Goal: Task Accomplishment & Management: Use online tool/utility

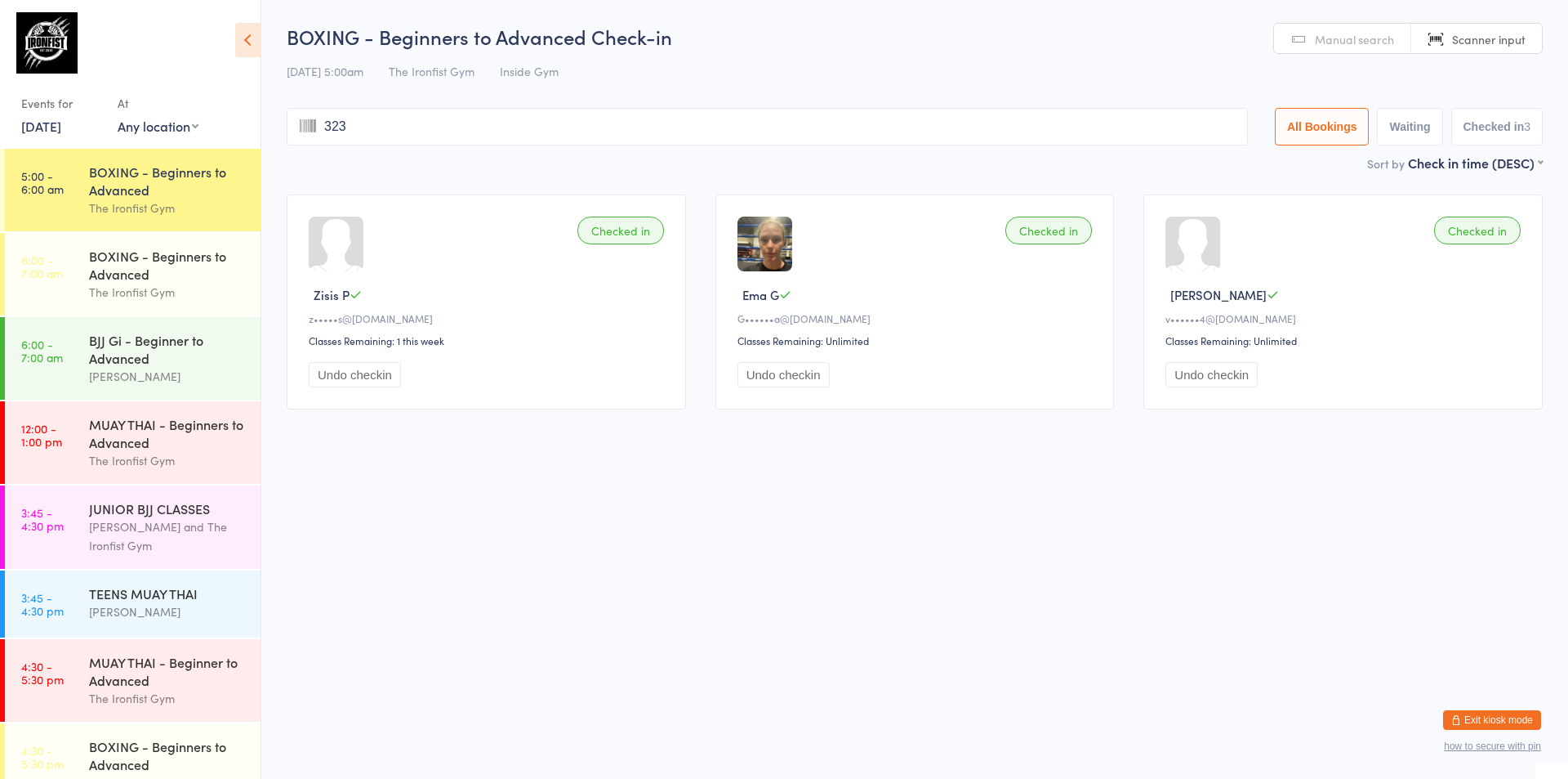
type input "3233"
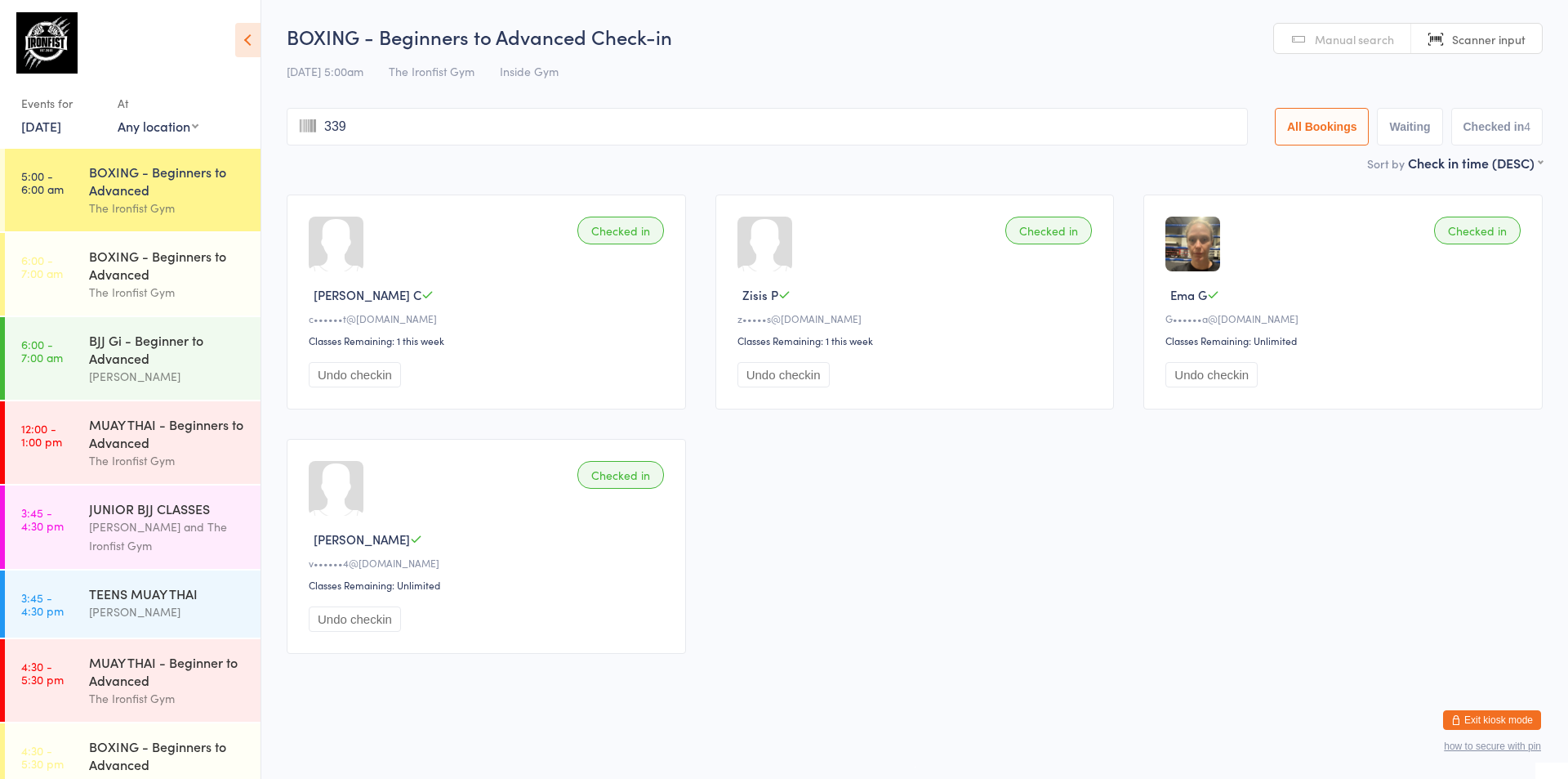
type input "3394"
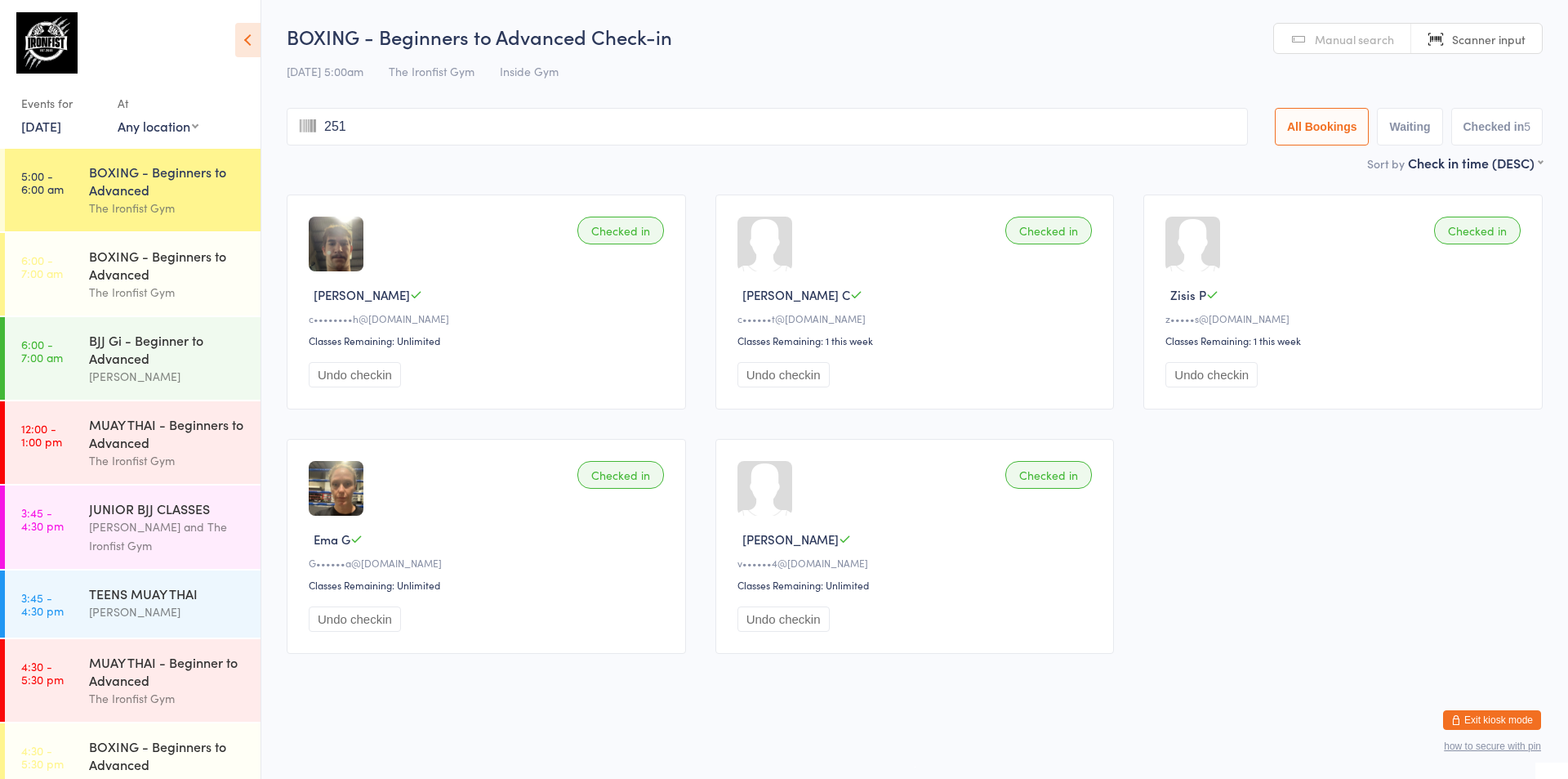
type input "2513"
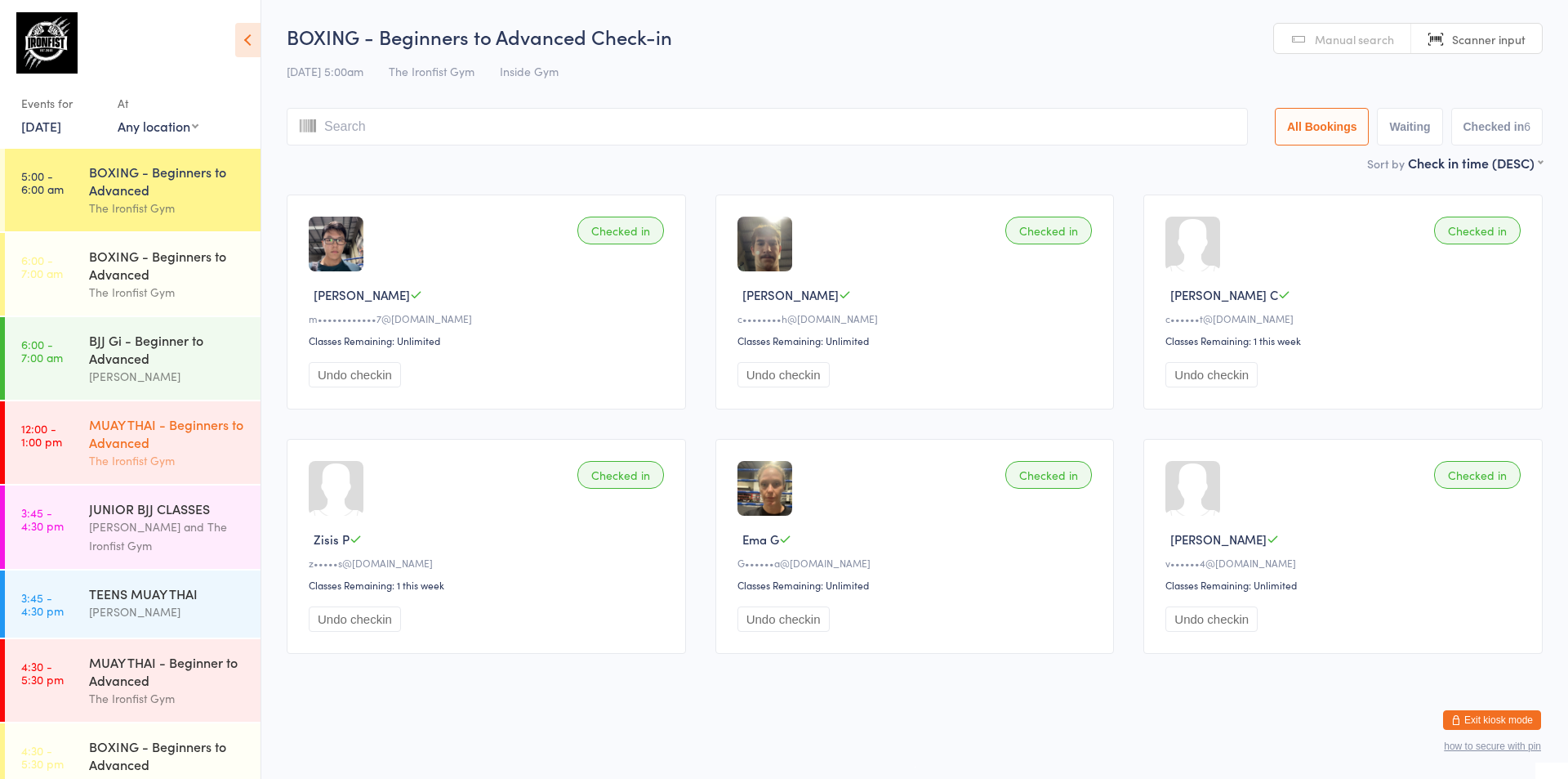
click at [79, 458] on link "12:00 - 1:00 pm MUAY THAI - Beginners to Advanced The Ironfist Gym" at bounding box center [133, 442] width 256 height 82
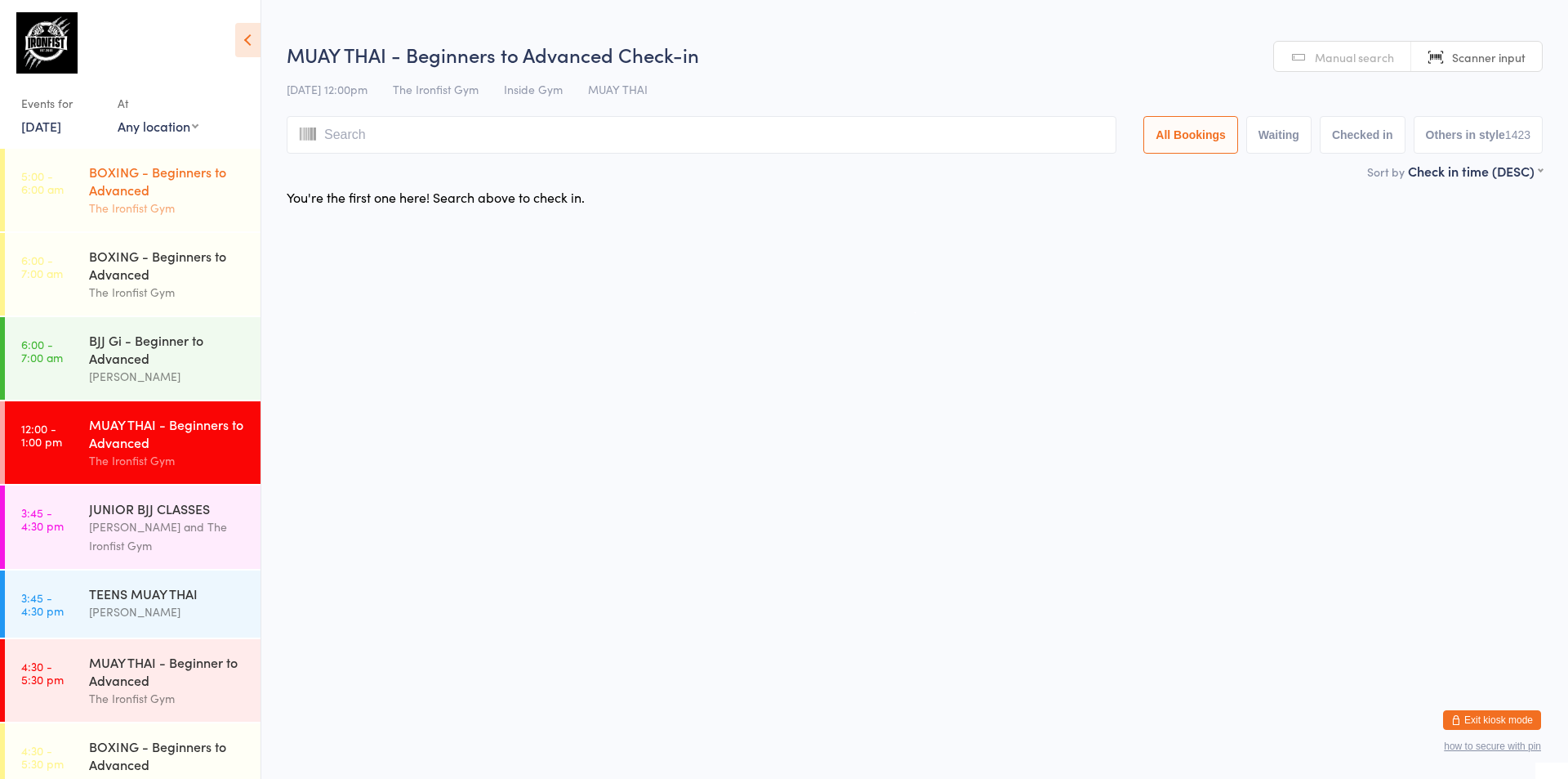
click at [145, 224] on div "BOXING - Beginners to Advanced The Ironfist Gym" at bounding box center [174, 190] width 171 height 82
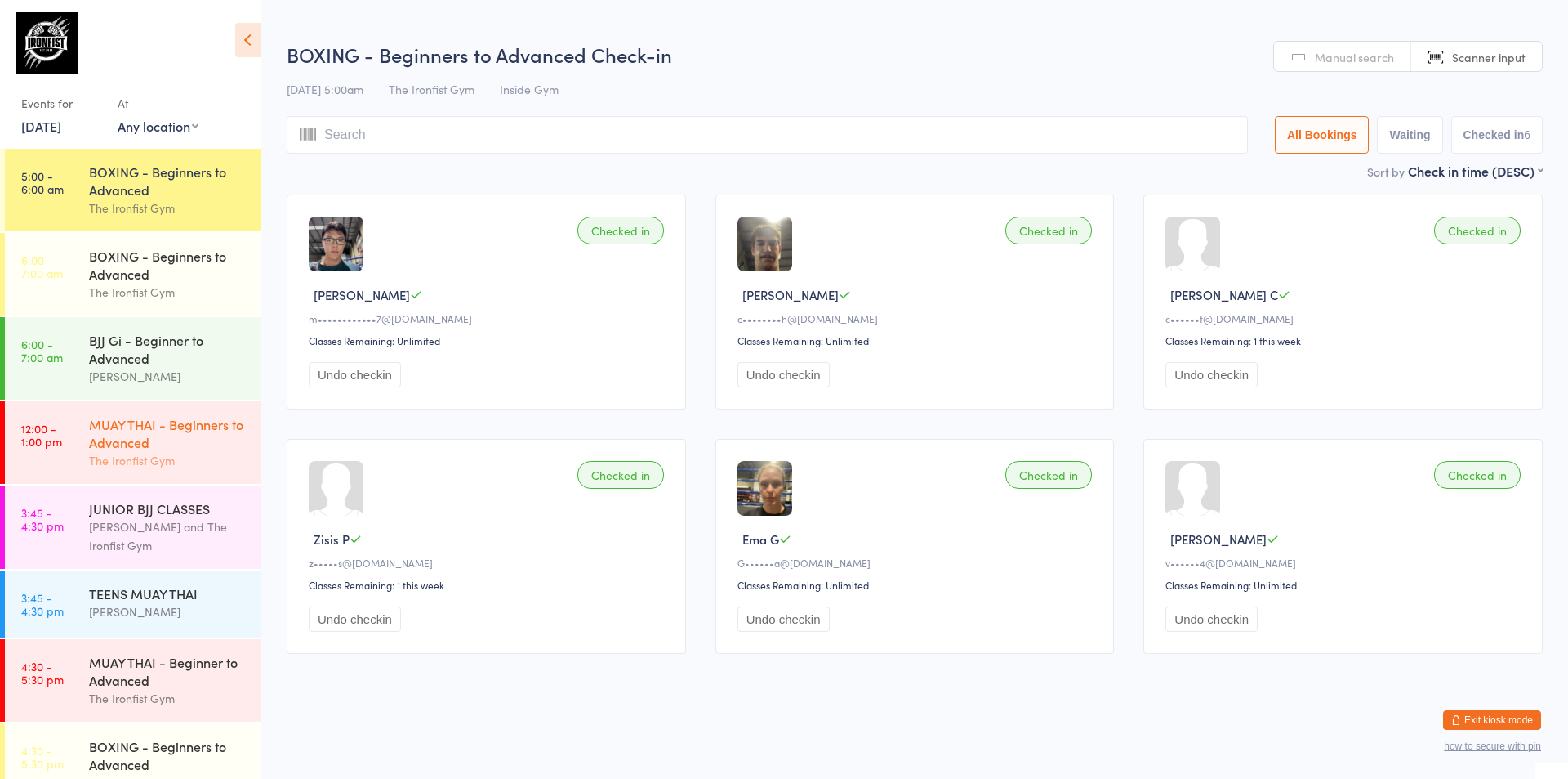
click at [126, 451] on div "MUAY THAI - Beginners to Advanced The Ironfist Gym" at bounding box center [174, 442] width 171 height 82
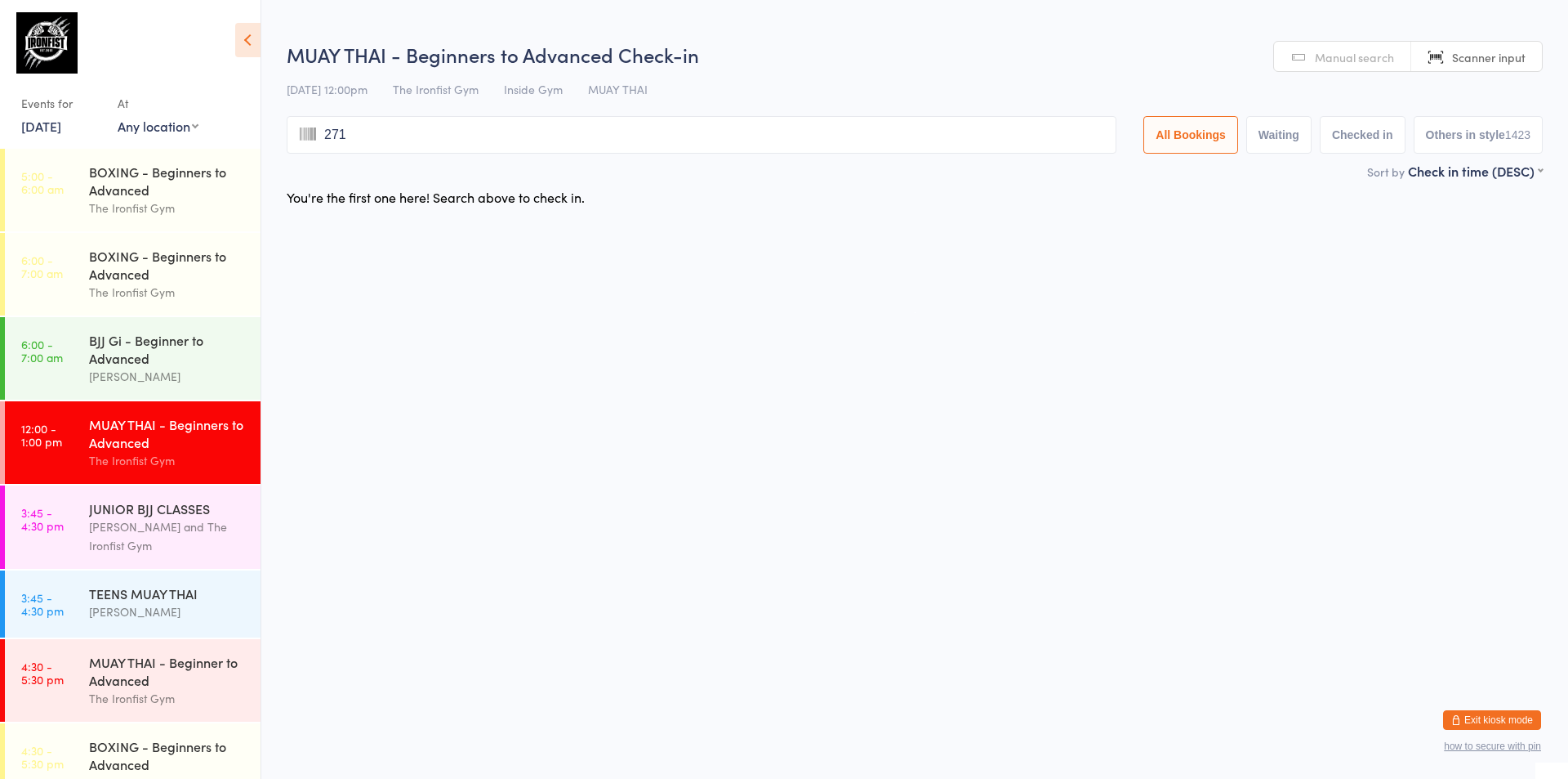
type input "2715"
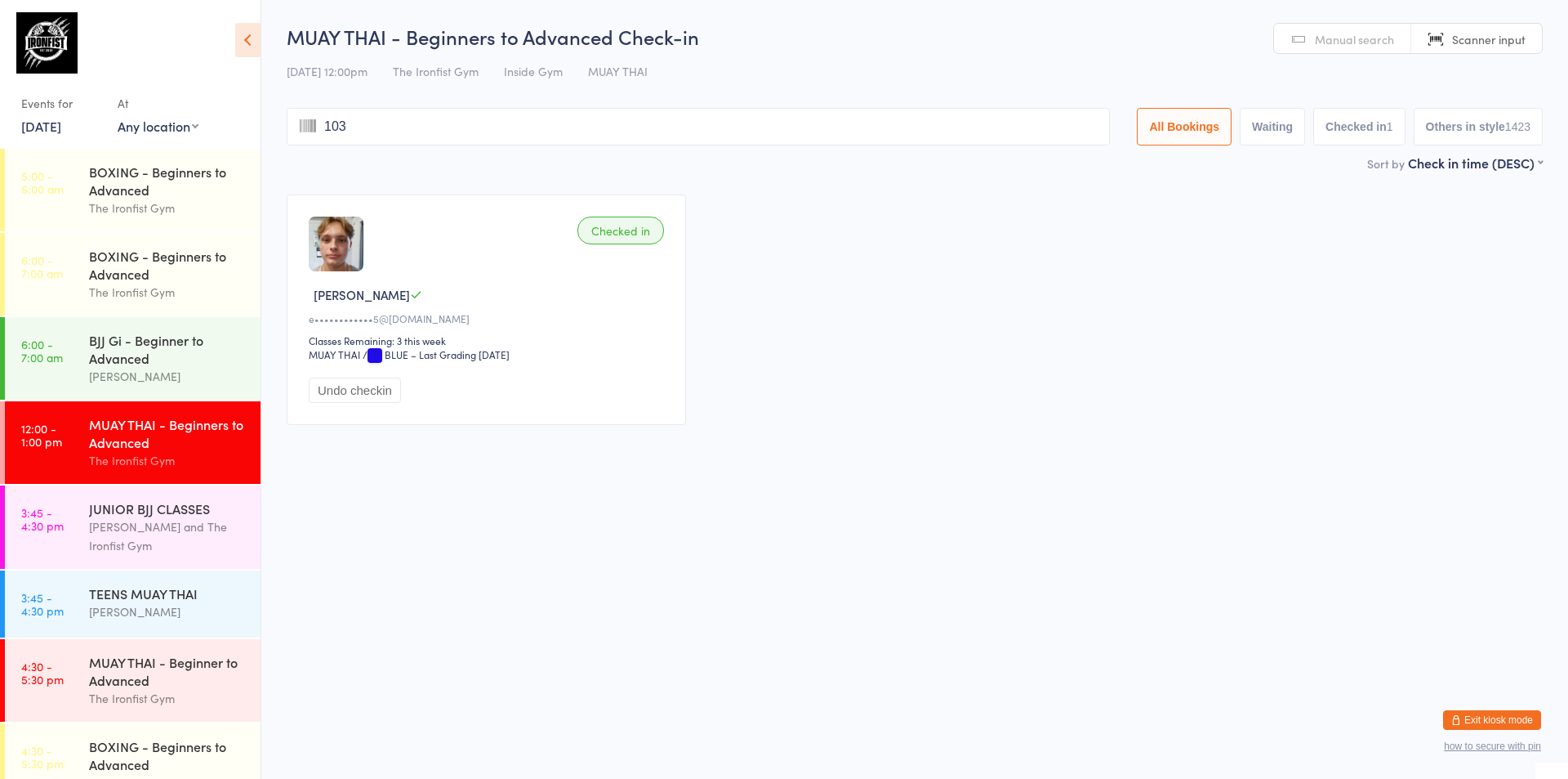
type input "1037"
